Goal: Information Seeking & Learning: Find contact information

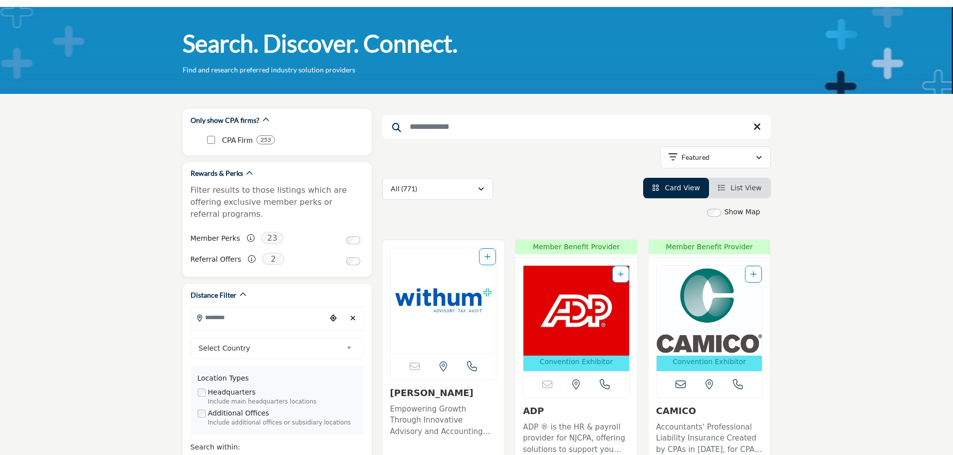
scroll to position [50, 0]
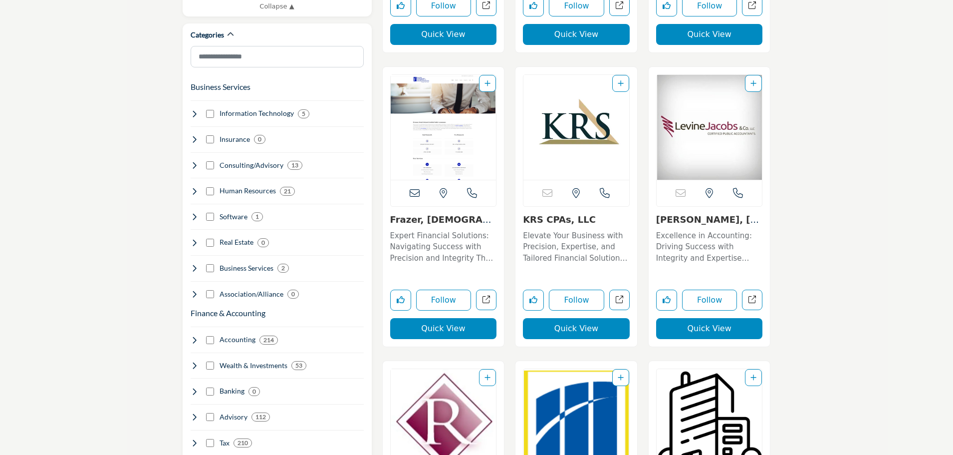
scroll to position [549, 0]
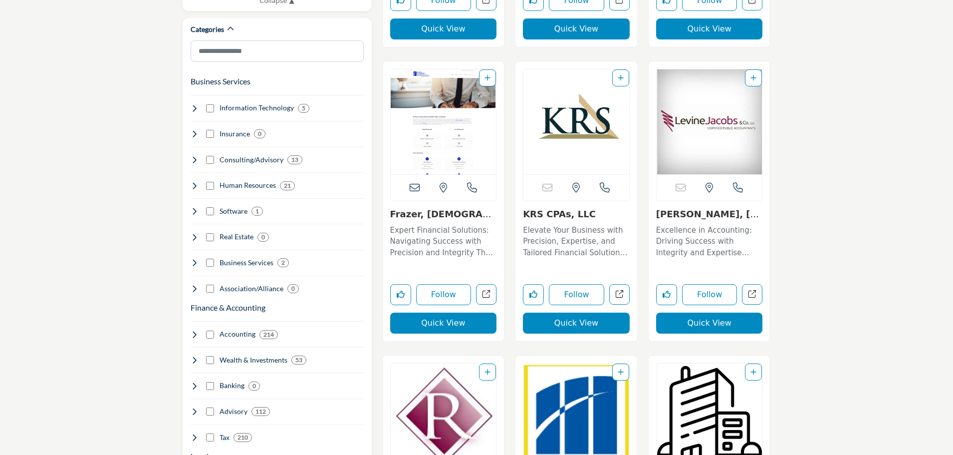
click at [444, 250] on p "Expert Financial Solutions: Navigating Success with Precision and Integrity The…" at bounding box center [443, 242] width 107 height 34
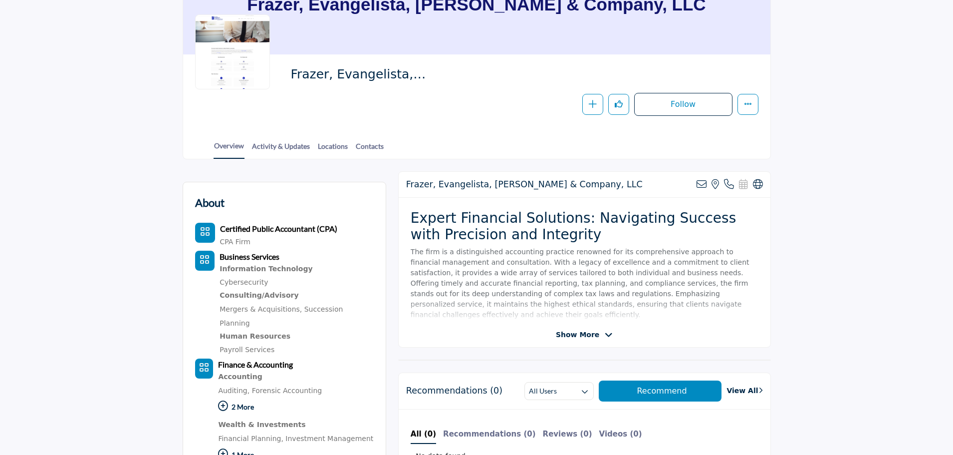
scroll to position [50, 0]
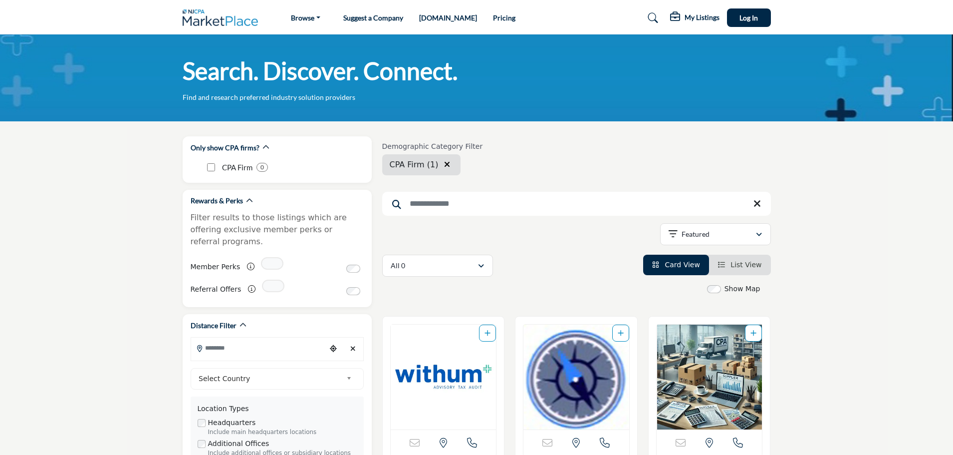
scroll to position [549, 0]
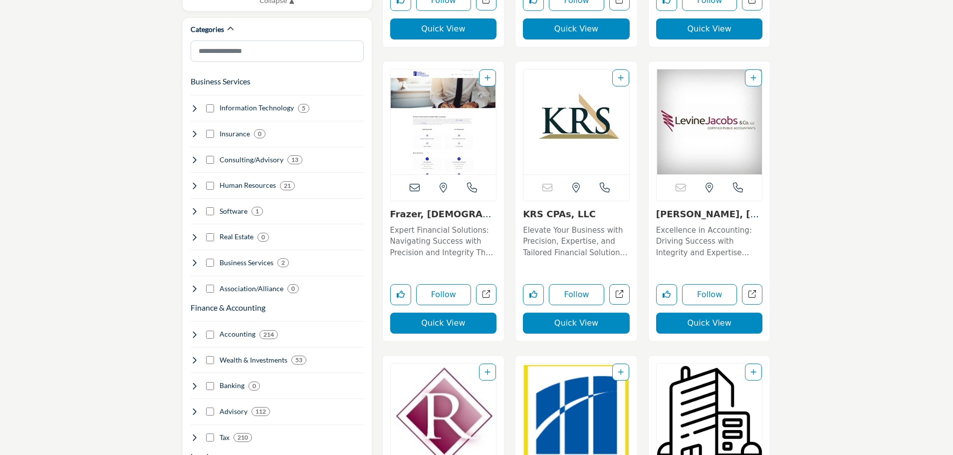
click at [416, 186] on icon at bounding box center [415, 188] width 10 height 10
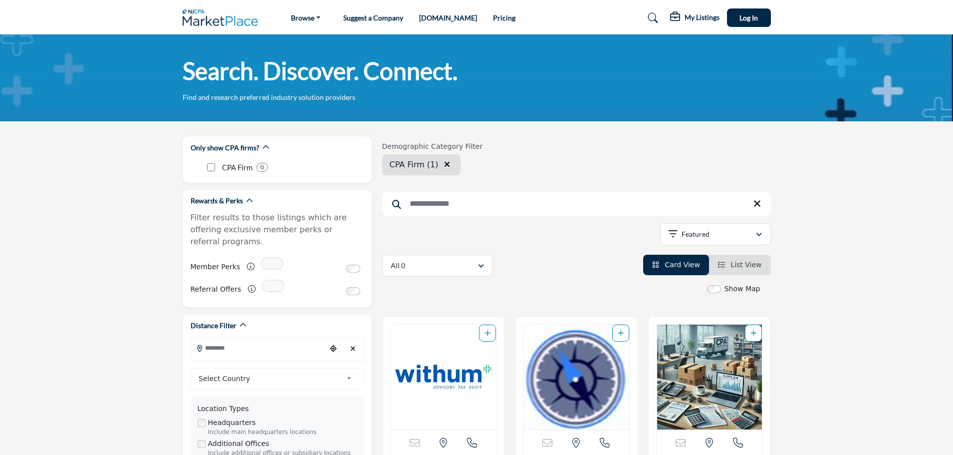
scroll to position [549, 0]
